Goal: Transaction & Acquisition: Obtain resource

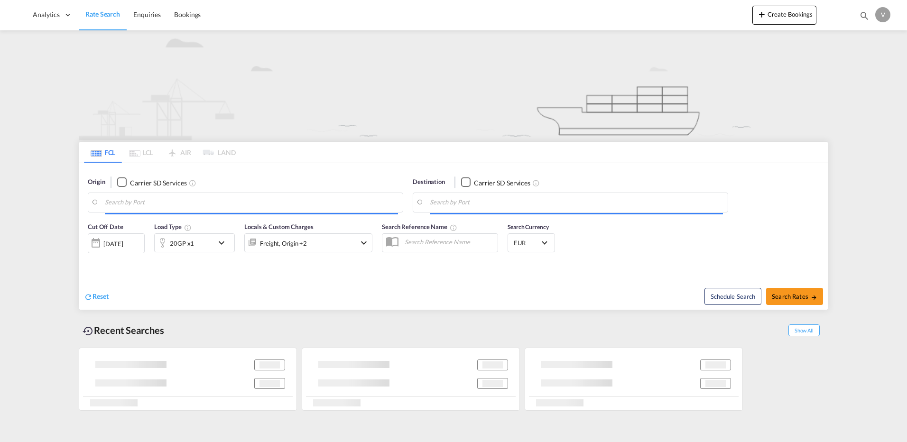
type input "43125"
type input "[GEOGRAPHIC_DATA], PKKHI"
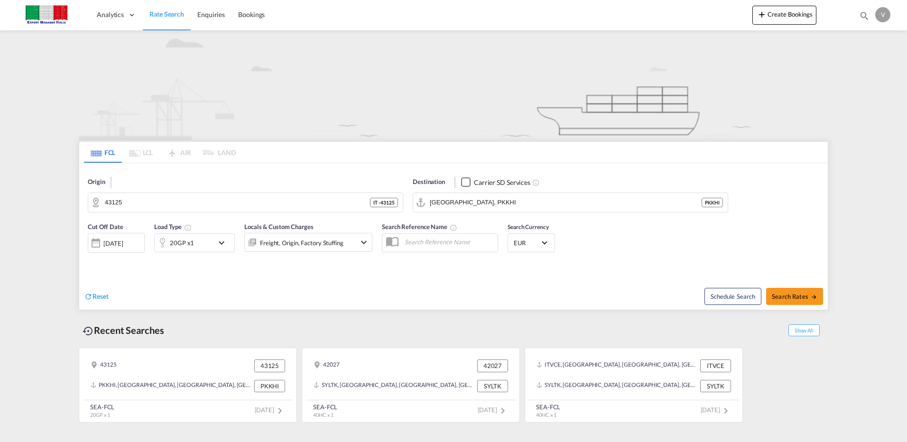
click at [169, 17] on span "Rate Search" at bounding box center [166, 14] width 35 height 8
click at [136, 201] on input "43125" at bounding box center [251, 203] width 293 height 14
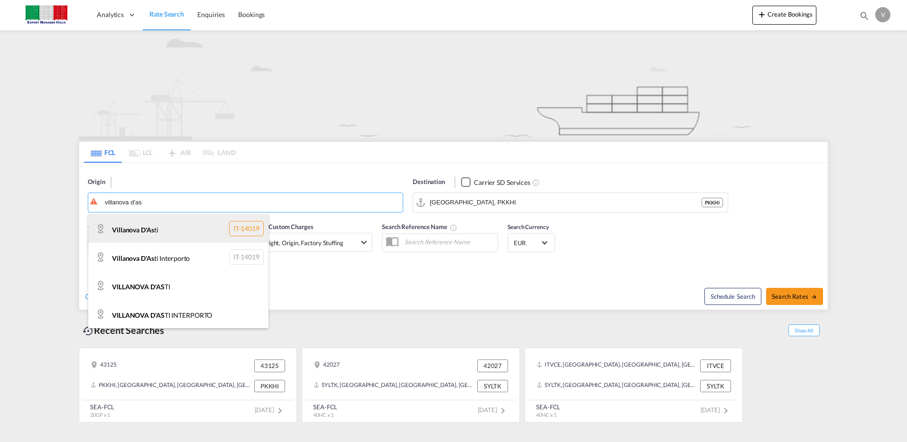
click at [145, 232] on div "Villanova D'As ti IT-14019" at bounding box center [178, 228] width 180 height 28
type input "Villanova D'Asti"
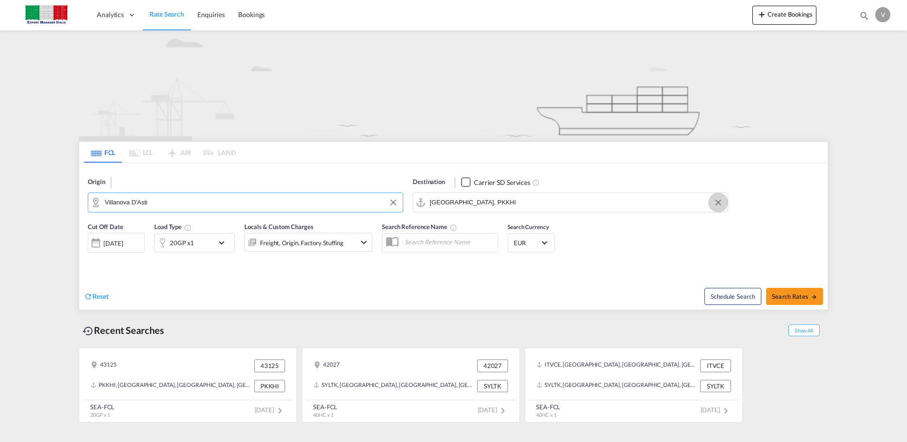
click at [718, 203] on button "Clear Input" at bounding box center [718, 203] width 14 height 14
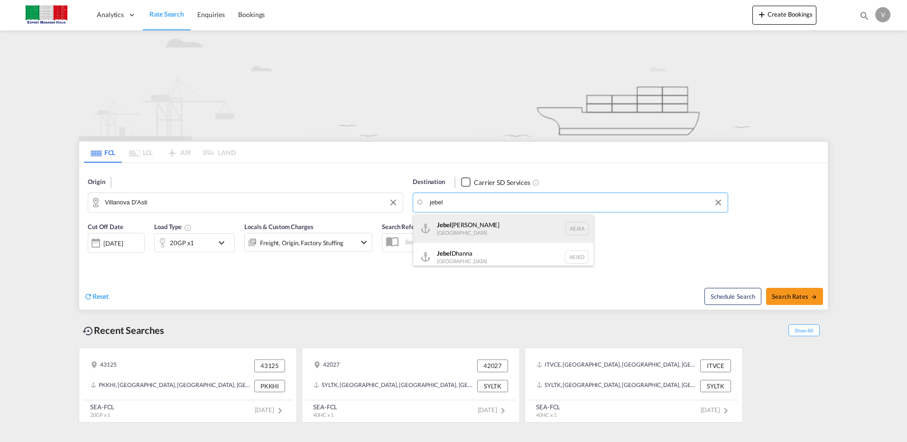
click at [482, 228] on div "[GEOGRAPHIC_DATA] [GEOGRAPHIC_DATA]" at bounding box center [503, 228] width 180 height 28
type input "[GEOGRAPHIC_DATA], [GEOGRAPHIC_DATA]"
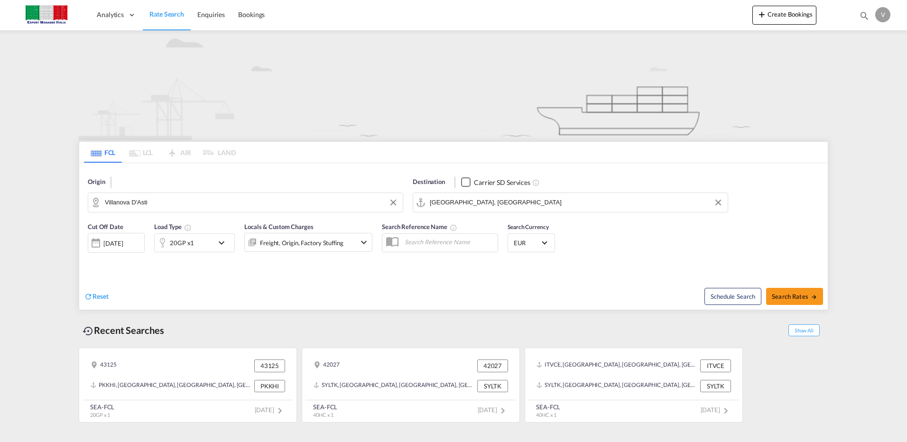
click at [223, 243] on md-icon "icon-chevron-down" at bounding box center [224, 242] width 16 height 11
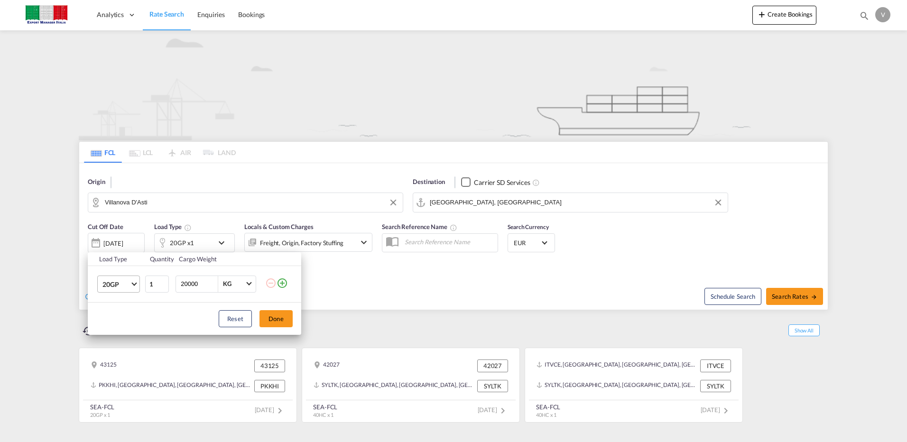
click at [132, 282] on span "Choose: \a20GP" at bounding box center [133, 282] width 5 height 5
click at [111, 325] on div "40HC" at bounding box center [111, 329] width 18 height 9
click at [274, 315] on button "Done" at bounding box center [276, 318] width 33 height 17
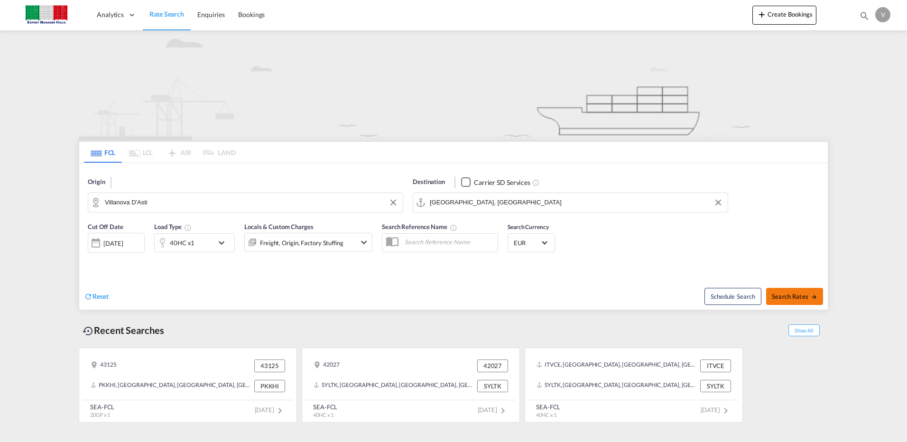
click at [798, 296] on span "Search Rates" at bounding box center [795, 297] width 46 height 8
type input "Villanova D'Asti to [GEOGRAPHIC_DATA] / [DATE]"
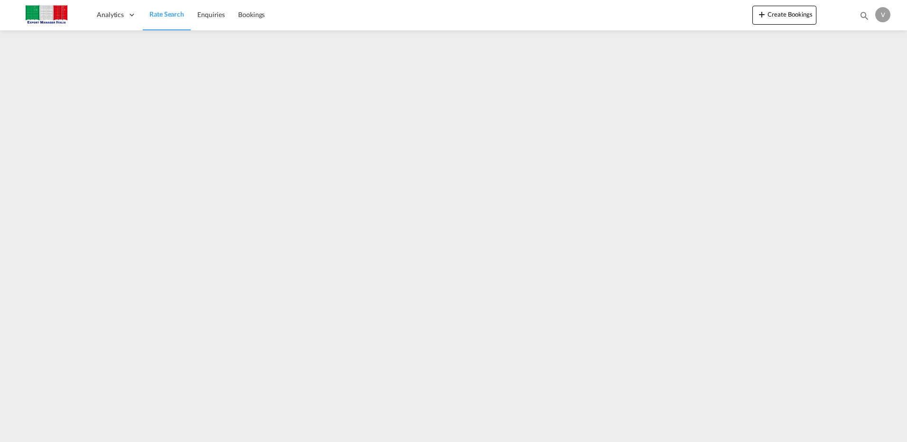
click at [168, 15] on span "Rate Search" at bounding box center [166, 14] width 35 height 8
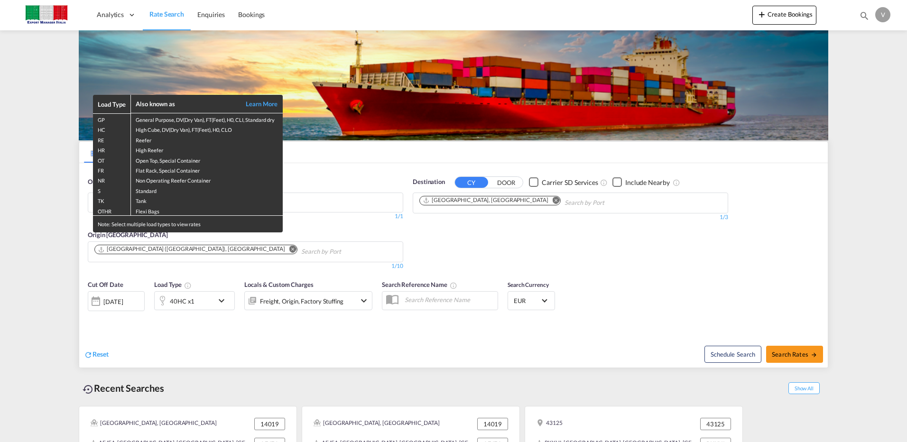
click at [50, 240] on div "Load Type Also known as Learn More GP General Purpose, DV(Dry Van), FT(Feet), H…" at bounding box center [453, 221] width 907 height 442
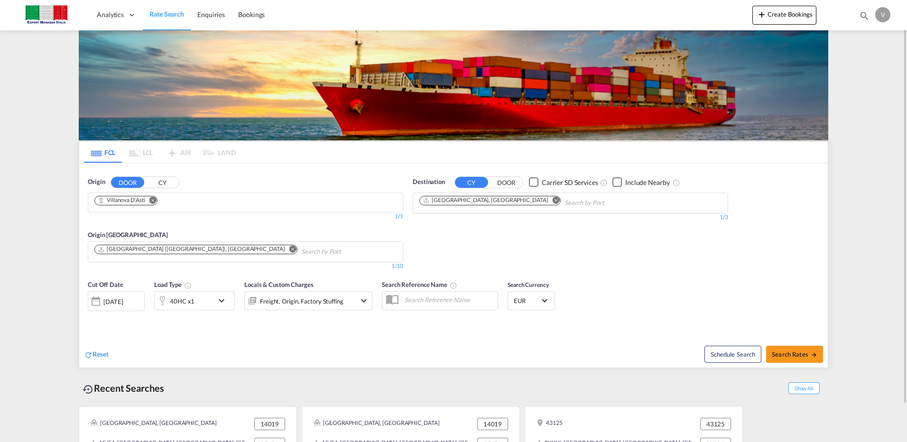
click at [153, 202] on md-icon "Remove" at bounding box center [152, 199] width 7 height 7
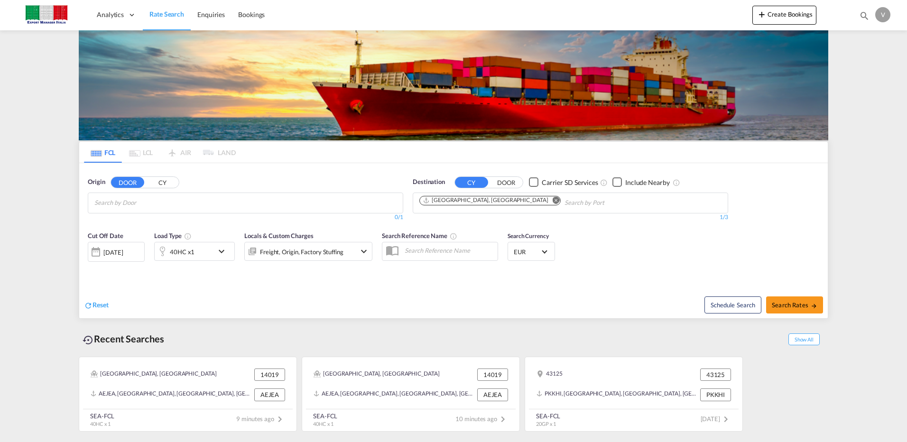
click at [149, 203] on input "Chips input." at bounding box center [139, 203] width 90 height 15
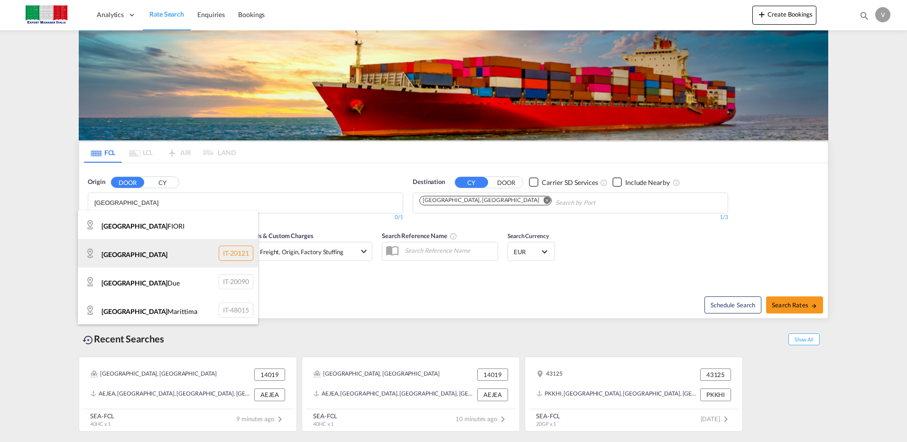
type input "[GEOGRAPHIC_DATA]"
click at [134, 247] on div "[GEOGRAPHIC_DATA] IT-20121" at bounding box center [168, 253] width 180 height 28
